Goal: Task Accomplishment & Management: Use online tool/utility

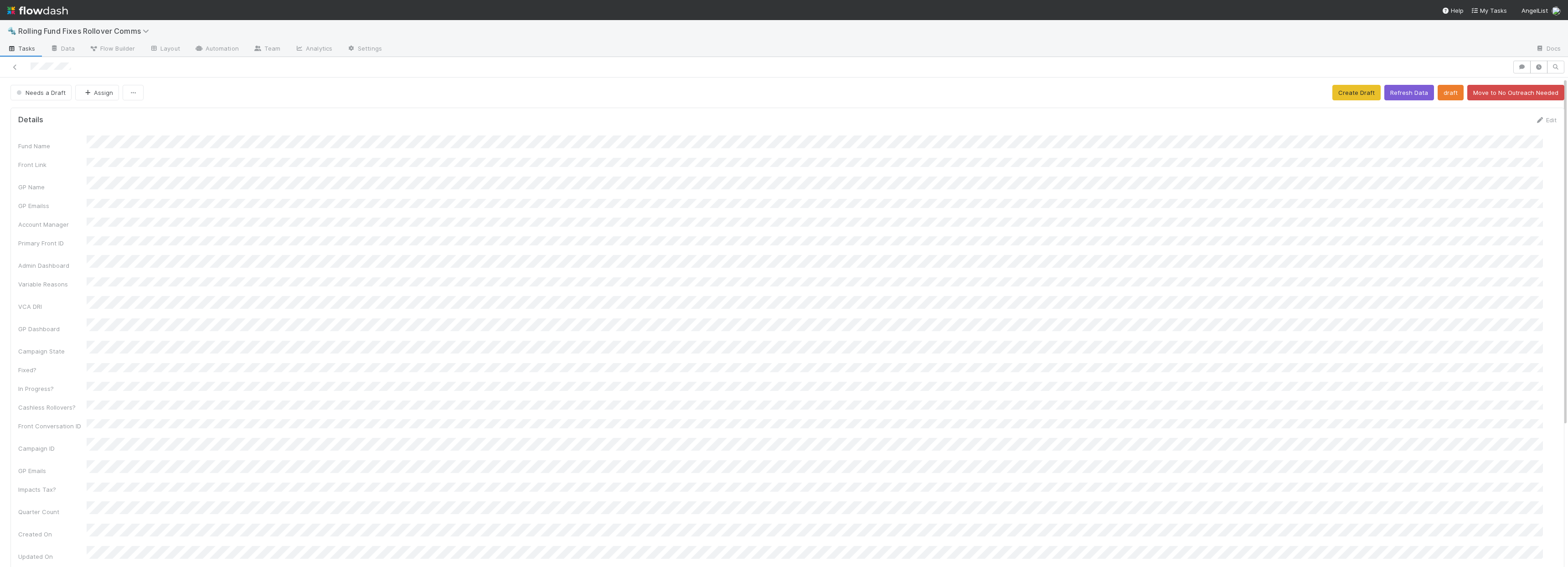
click at [23, 66] on div at bounding box center [756, 67] width 1505 height 13
click at [19, 68] on icon at bounding box center [15, 68] width 9 height 6
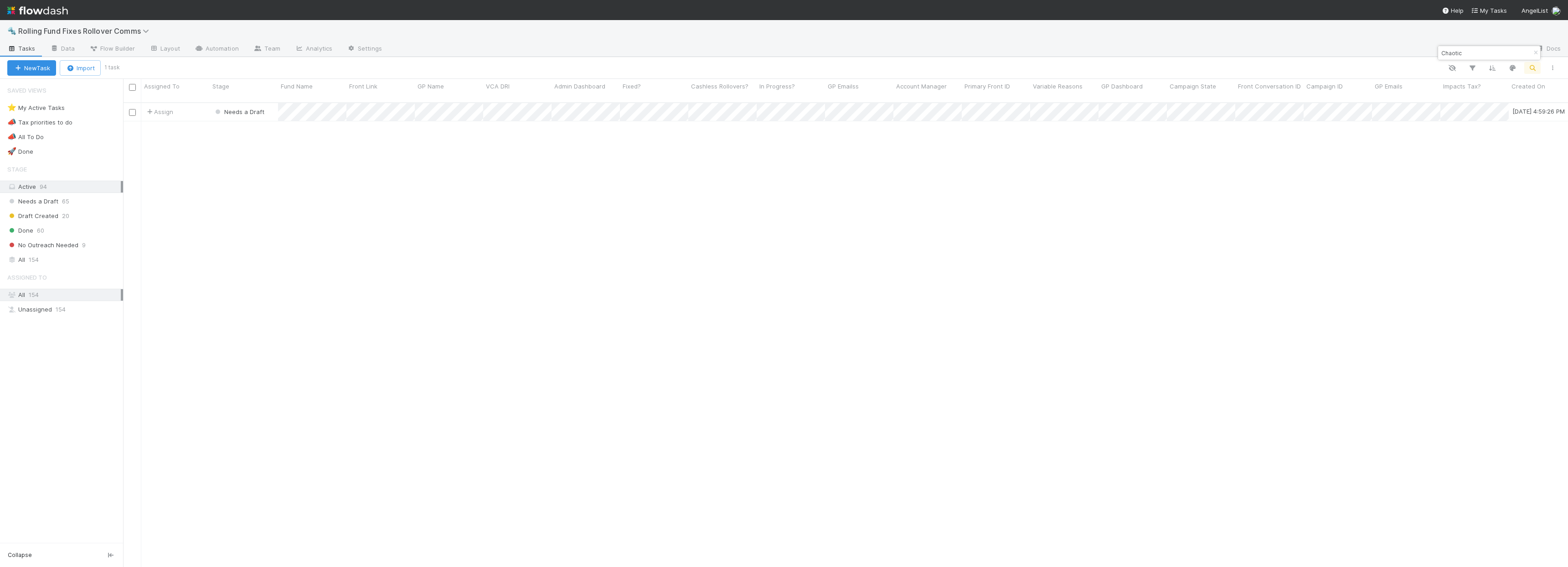
scroll to position [465, 1438]
click at [1485, 53] on input "Chaotic" at bounding box center [1485, 53] width 91 height 11
type input "A100x"
click at [195, 103] on div "Assign" at bounding box center [175, 111] width 68 height 18
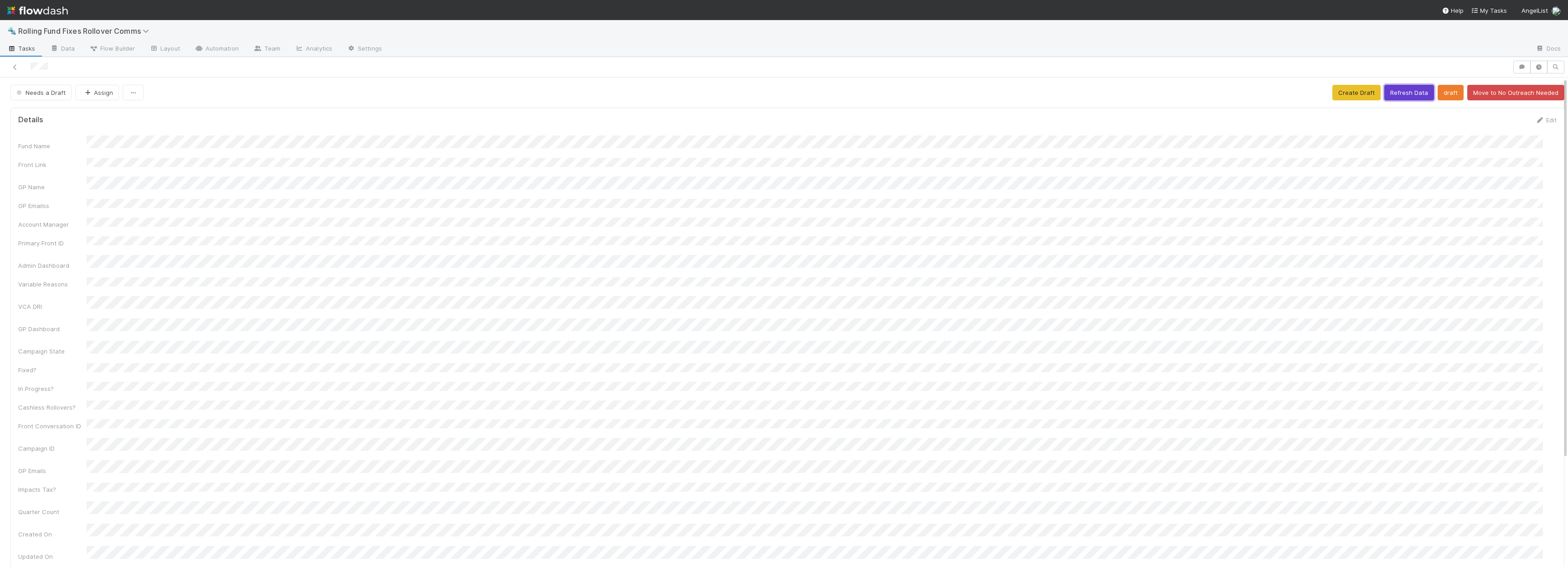
click at [1395, 93] on button "Refresh Data" at bounding box center [1409, 92] width 50 height 15
